Goal: Check status: Check status

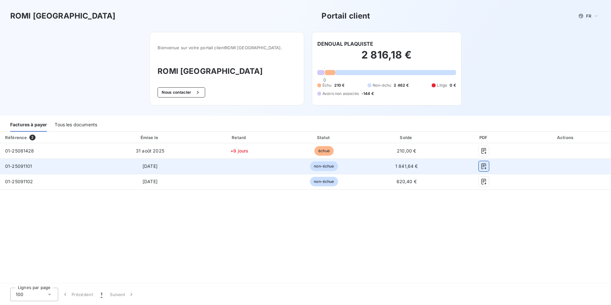
click at [481, 169] on icon "button" at bounding box center [483, 166] width 5 height 6
click at [483, 165] on icon "button" at bounding box center [483, 166] width 6 height 6
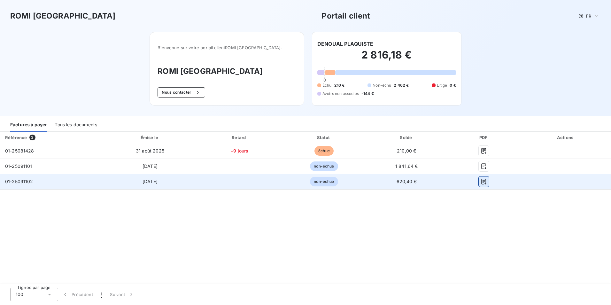
click at [484, 186] on button "button" at bounding box center [483, 181] width 10 height 10
click at [483, 180] on icon "button" at bounding box center [483, 181] width 6 height 6
click at [485, 181] on icon "button" at bounding box center [483, 181] width 6 height 6
click at [482, 180] on icon "button" at bounding box center [483, 182] width 5 height 6
click at [404, 184] on span "620,40 €" at bounding box center [406, 181] width 20 height 5
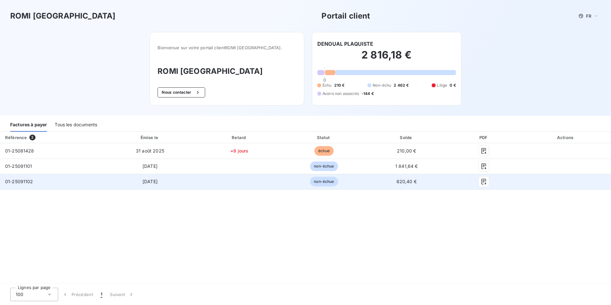
click at [21, 183] on span "01-25091102" at bounding box center [19, 181] width 28 height 5
click at [484, 180] on icon "button" at bounding box center [483, 181] width 6 height 6
